Goal: Navigation & Orientation: Find specific page/section

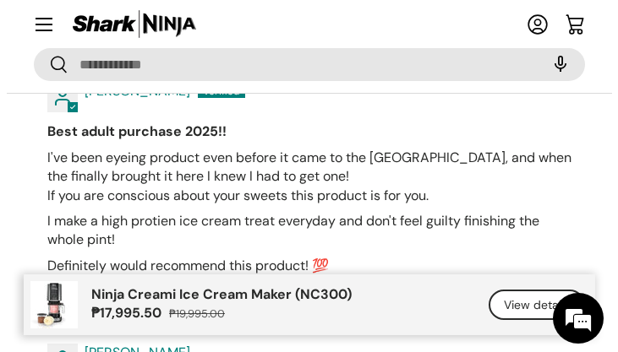
scroll to position [8954, 0]
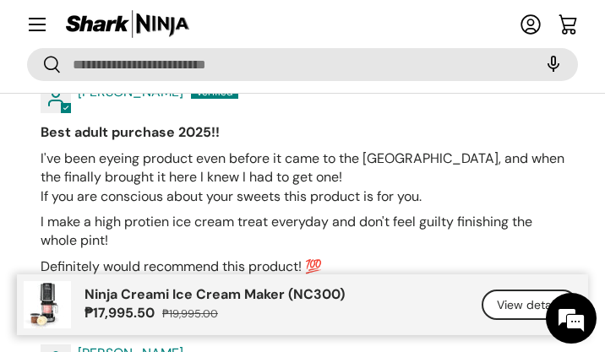
click at [30, 20] on summary "Menu" at bounding box center [37, 24] width 37 height 37
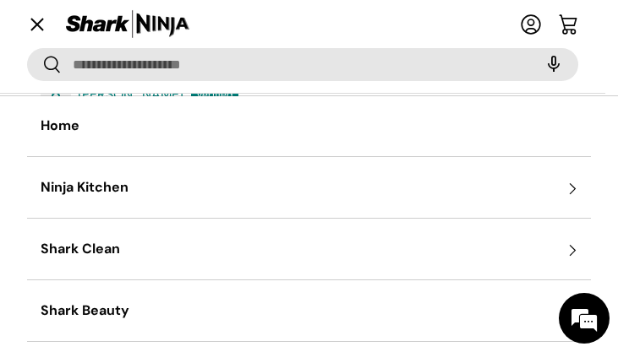
scroll to position [0, 0]
click at [93, 245] on summary "Shark Clean" at bounding box center [309, 250] width 564 height 61
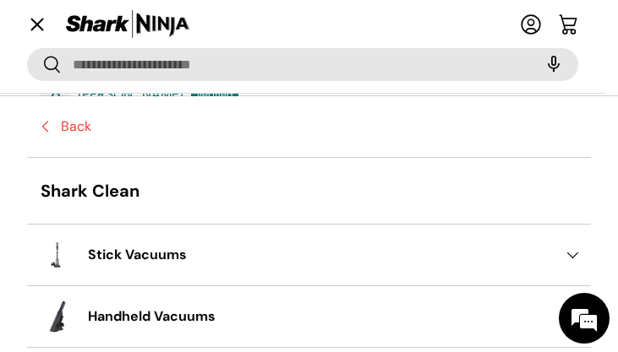
click at [67, 191] on link "Shark Clean" at bounding box center [309, 191] width 564 height 66
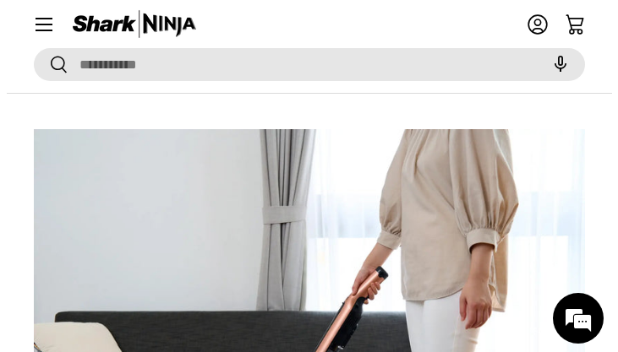
scroll to position [85, 0]
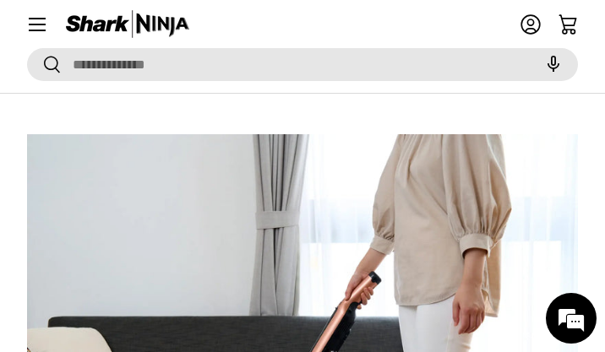
click at [19, 6] on span at bounding box center [19, 6] width 0 height 0
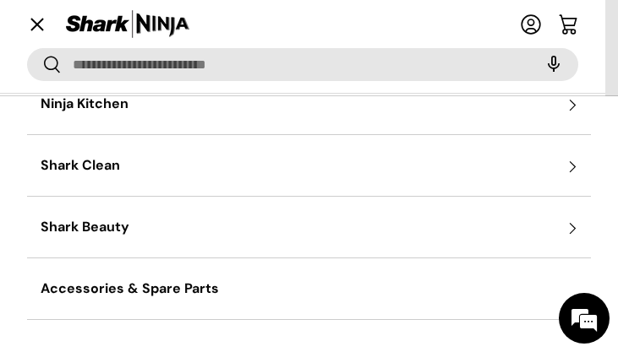
scroll to position [0, 0]
